Goal: Task Accomplishment & Management: Use online tool/utility

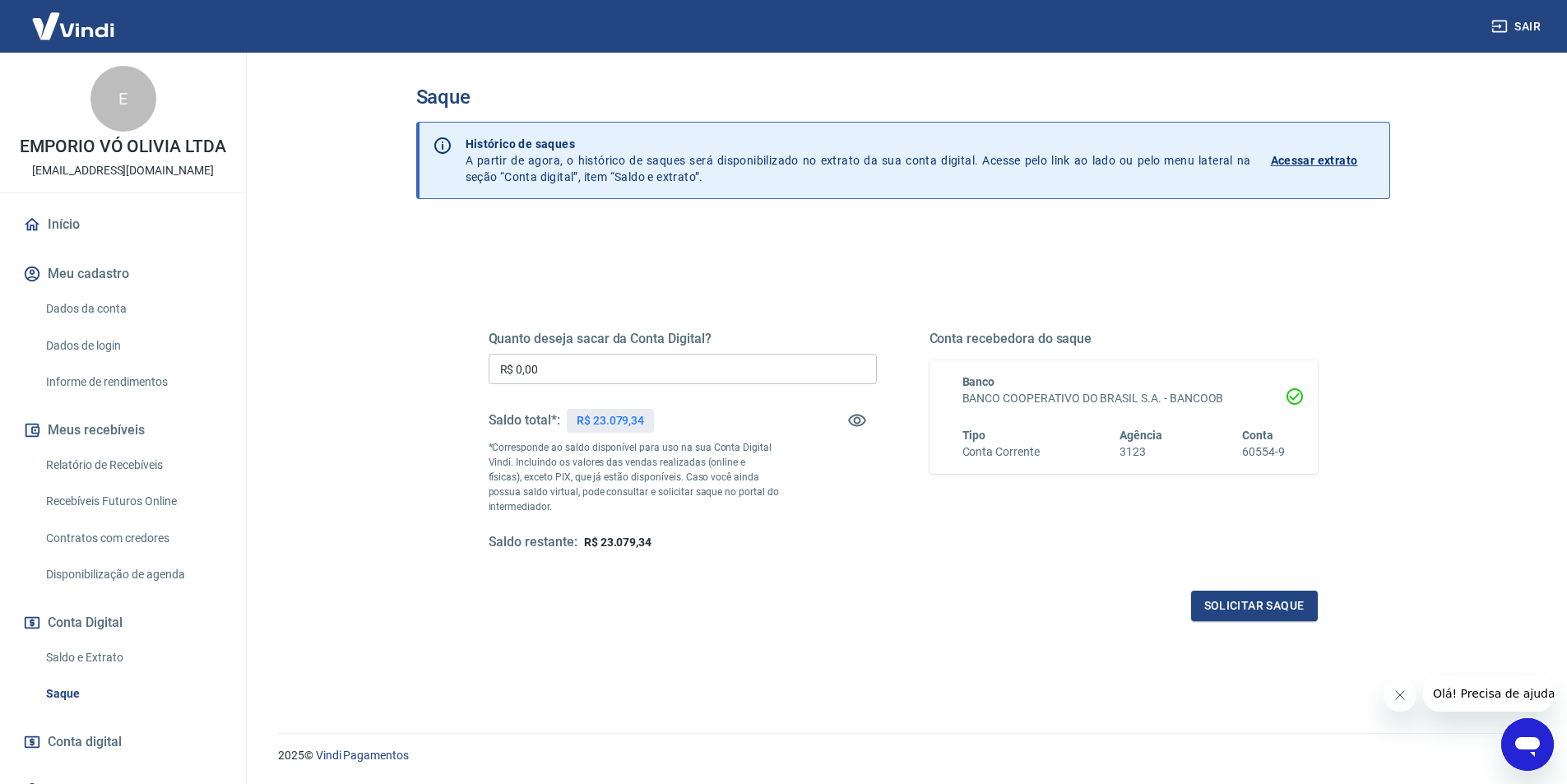
click at [633, 382] on input "R$ 0,00" at bounding box center [683, 368] width 388 height 31
type input "R$ 23.079,34"
click at [1269, 601] on button "Solicitar saque" at bounding box center [1254, 606] width 127 height 31
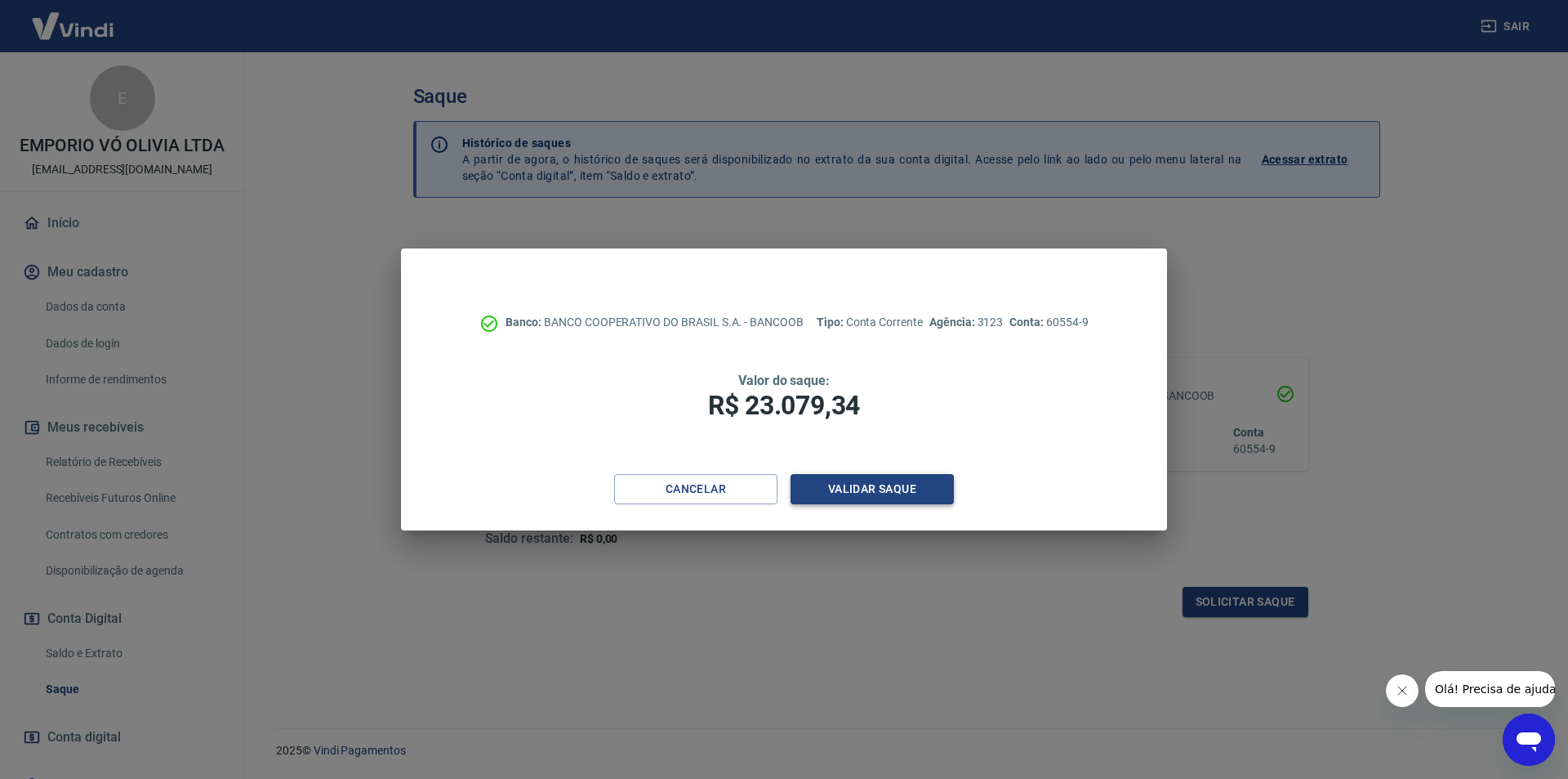
click at [801, 483] on button "Validar saque" at bounding box center [871, 488] width 163 height 31
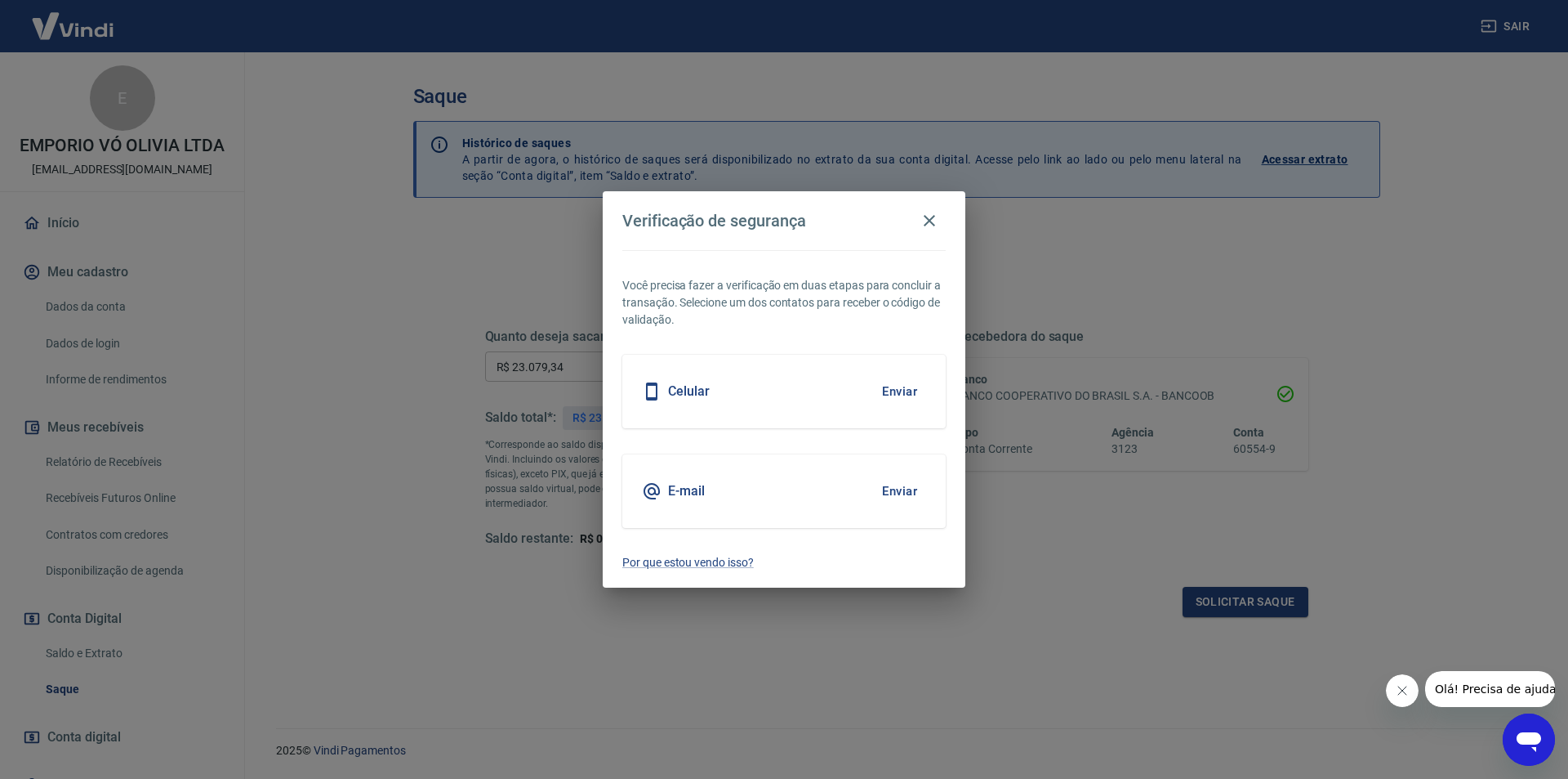
click at [680, 498] on h5 "E-mail" at bounding box center [686, 491] width 36 height 17
click at [900, 489] on button "Enviar" at bounding box center [899, 490] width 53 height 34
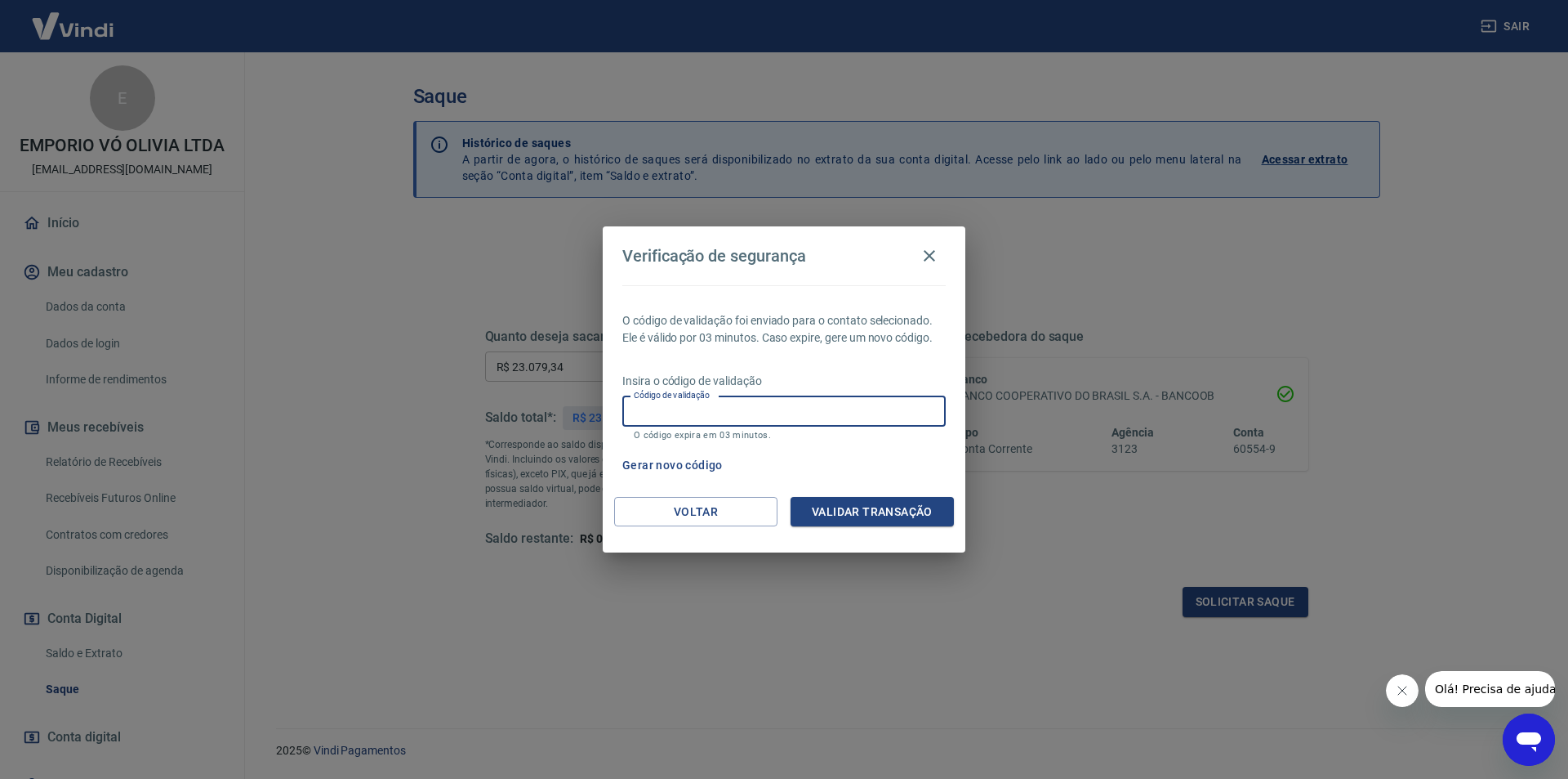
click at [718, 415] on input "Código de validação" at bounding box center [784, 411] width 324 height 31
paste input "773606"
type input "773606"
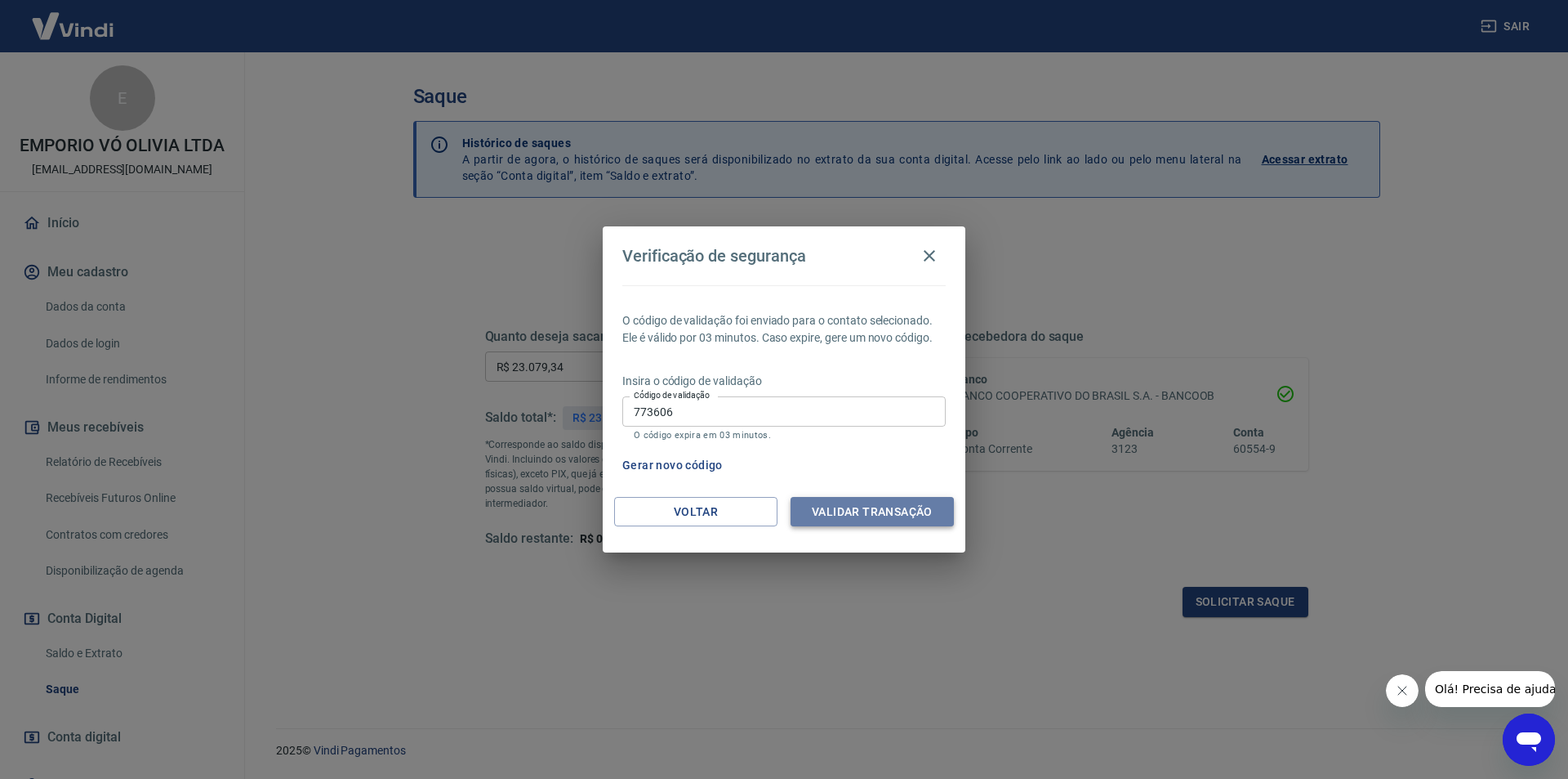
click at [880, 514] on button "Validar transação" at bounding box center [871, 512] width 163 height 31
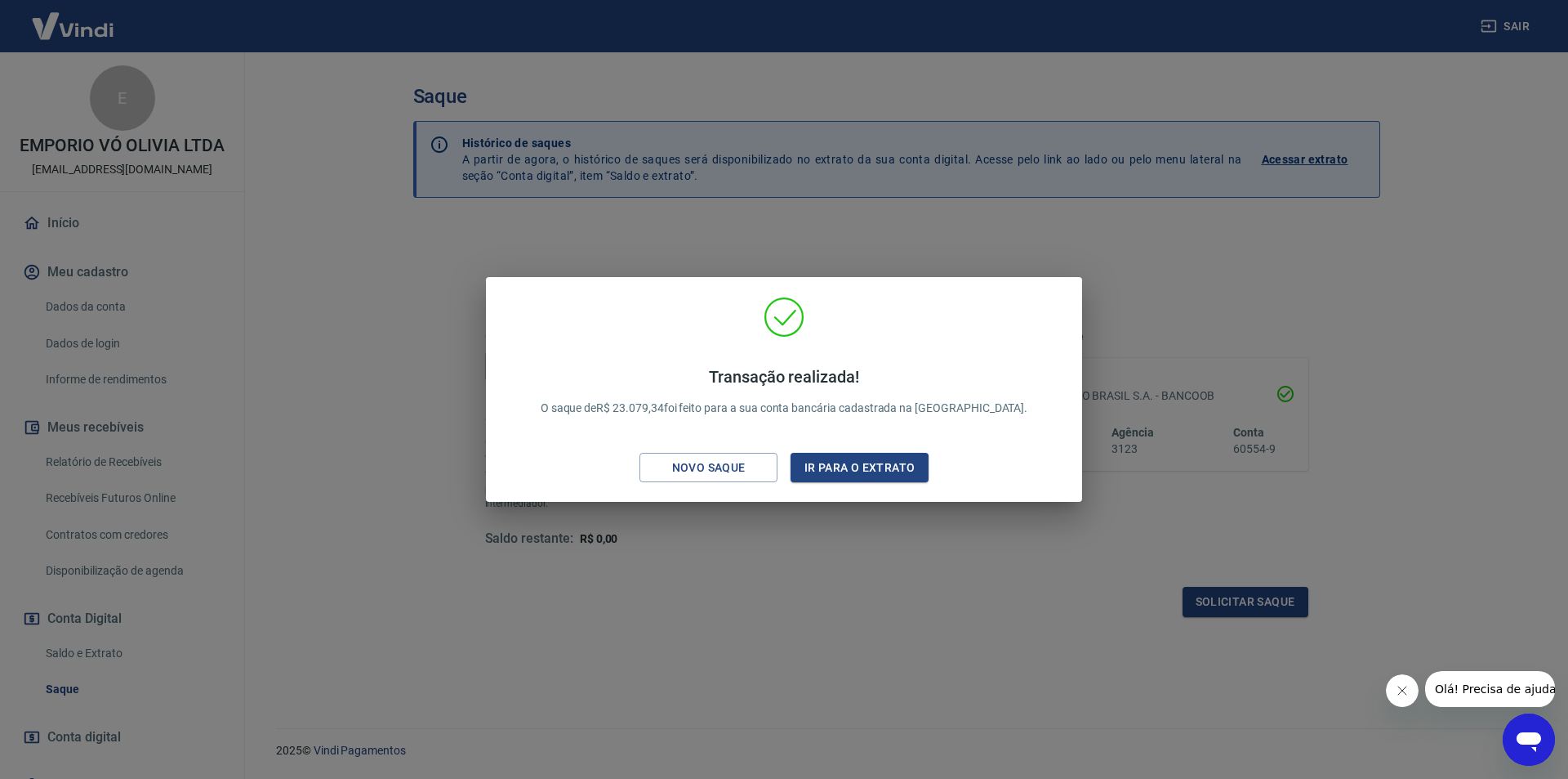
click at [708, 566] on div "Transação realizada! O saque de R$ 23.079,34 foi feito para a sua conta bancári…" at bounding box center [784, 389] width 1568 height 779
